Goal: Information Seeking & Learning: Find specific fact

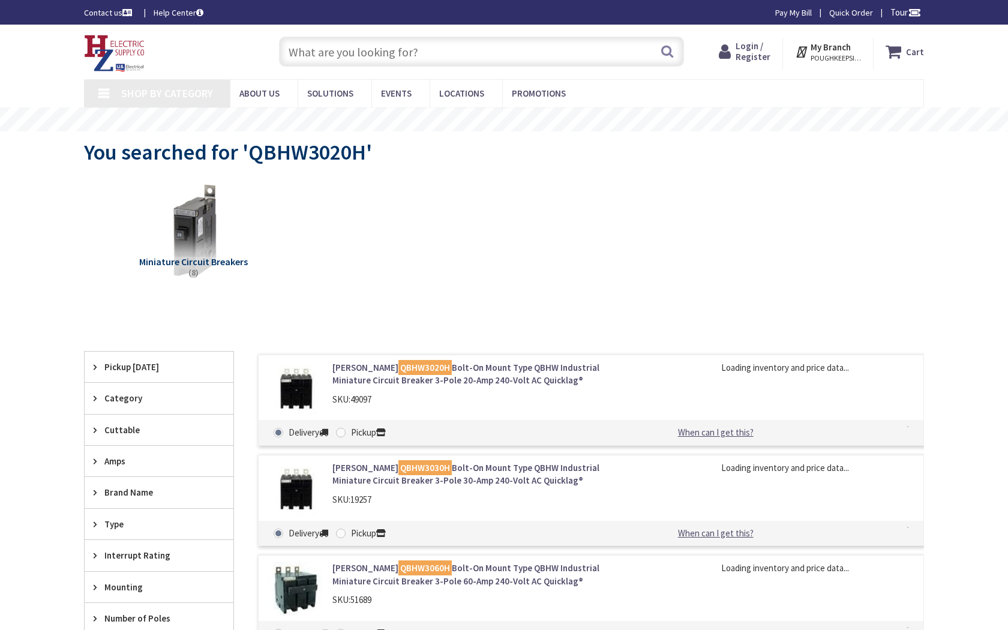
type input "[PERSON_NAME][GEOGRAPHIC_DATA][PERSON_NAME], [GEOGRAPHIC_DATA]"
